Goal: Task Accomplishment & Management: Use online tool/utility

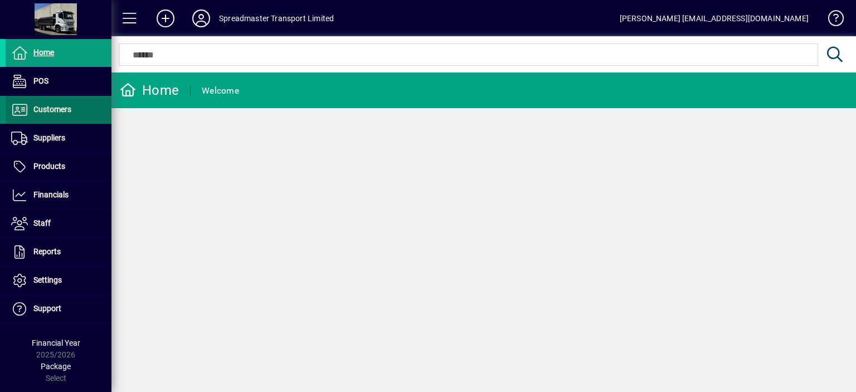
click at [61, 115] on span "Customers" at bounding box center [39, 109] width 66 height 13
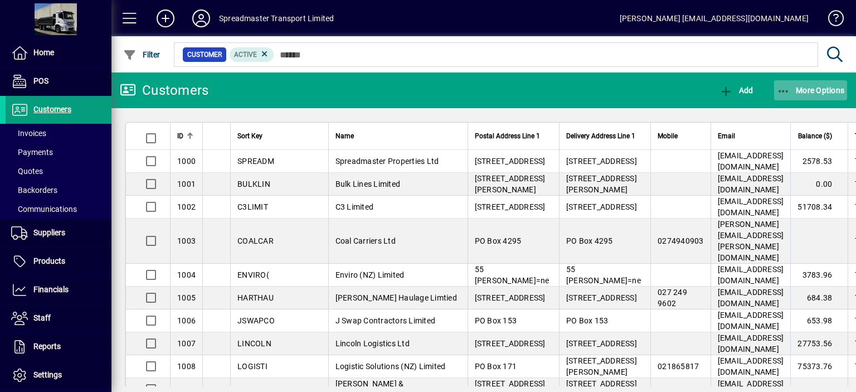
click at [801, 86] on span "More Options" at bounding box center [811, 90] width 68 height 9
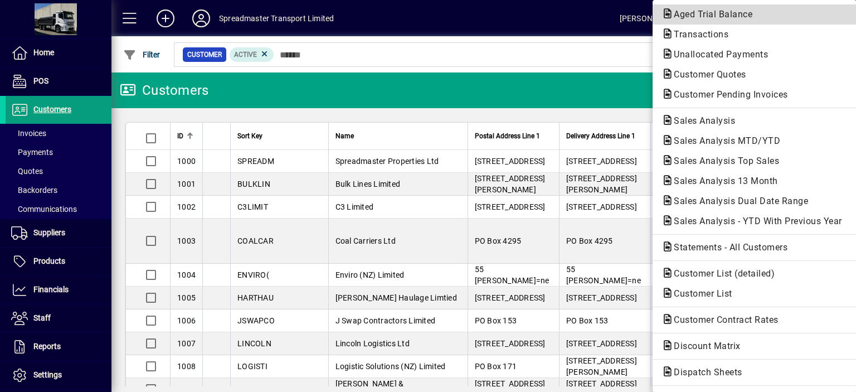
click at [680, 11] on span "Aged Trial Balance" at bounding box center [710, 14] width 96 height 11
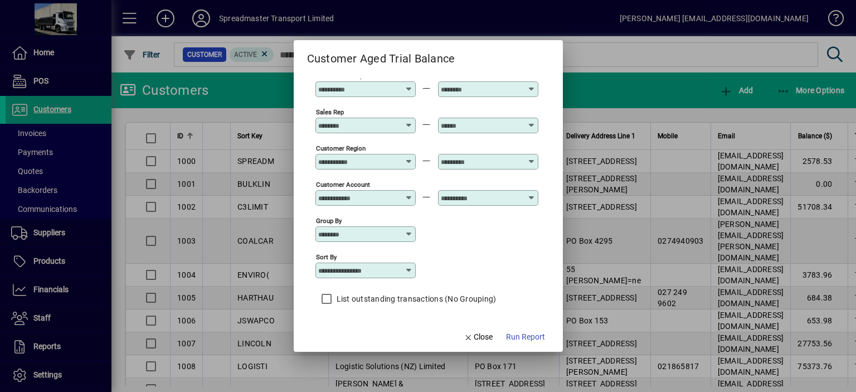
scroll to position [83, 0]
click at [410, 270] on icon at bounding box center [409, 268] width 9 height 9
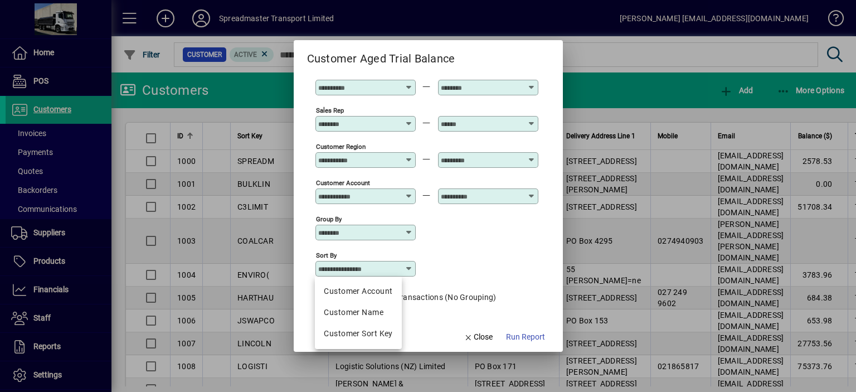
click at [375, 312] on div "Customer Name" at bounding box center [358, 313] width 69 height 12
type input "**********"
click at [520, 338] on span "Run Report" at bounding box center [525, 337] width 39 height 12
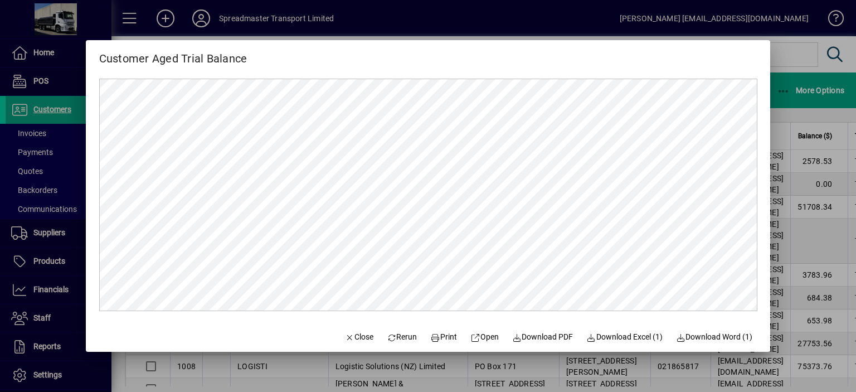
scroll to position [0, 0]
click at [351, 341] on span "Close" at bounding box center [359, 337] width 29 height 12
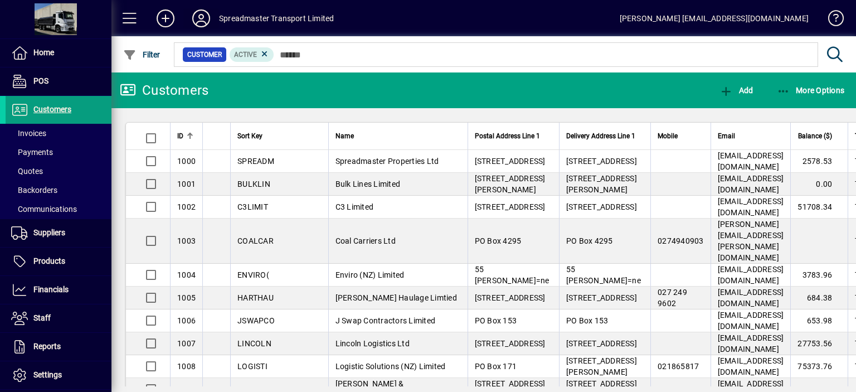
click at [198, 17] on icon at bounding box center [201, 18] width 22 height 18
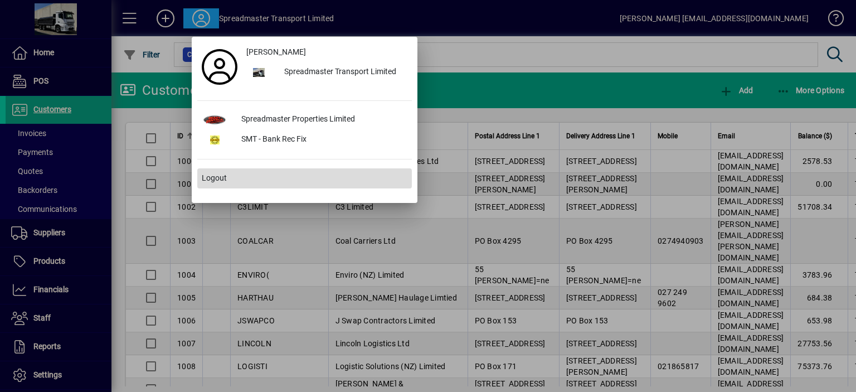
click at [215, 177] on span "Logout" at bounding box center [214, 178] width 25 height 12
